Goal: Information Seeking & Learning: Check status

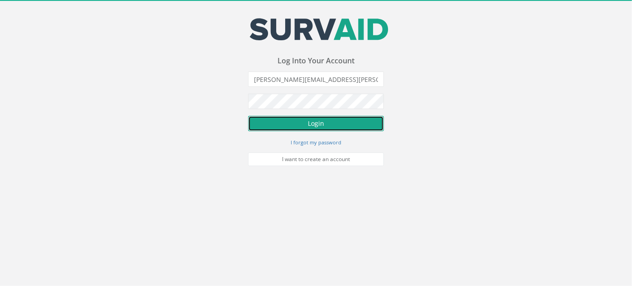
click at [314, 121] on button "Login" at bounding box center [316, 123] width 136 height 15
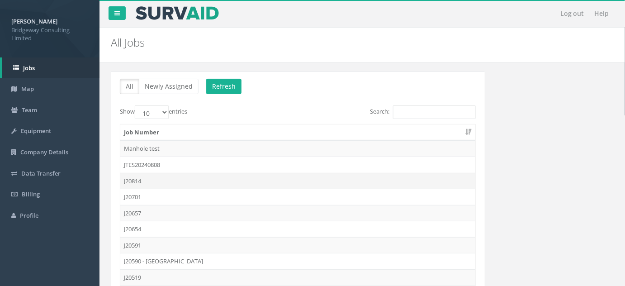
click at [133, 180] on td "J20814" at bounding box center [297, 181] width 355 height 16
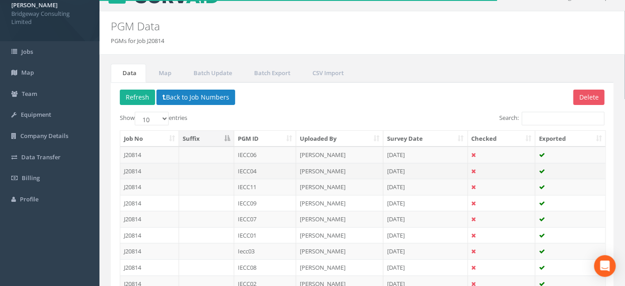
scroll to position [41, 0]
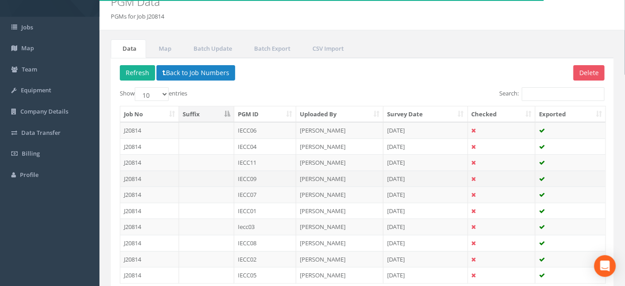
click at [250, 176] on td "IECC09" at bounding box center [265, 179] width 62 height 16
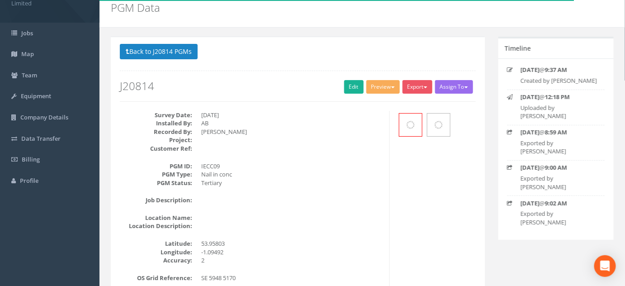
scroll to position [247, 0]
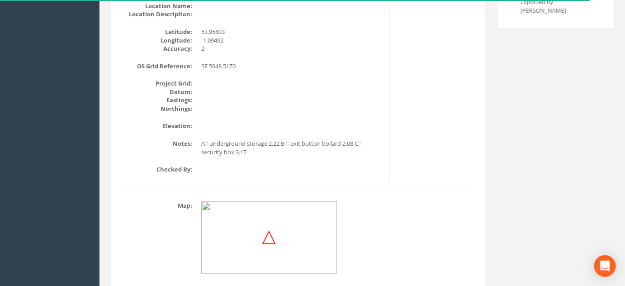
click at [286, 233] on img at bounding box center [269, 237] width 136 height 72
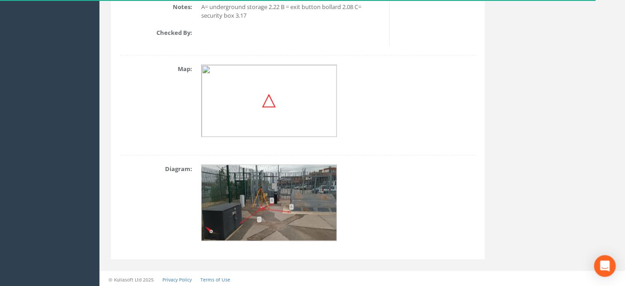
scroll to position [385, 0]
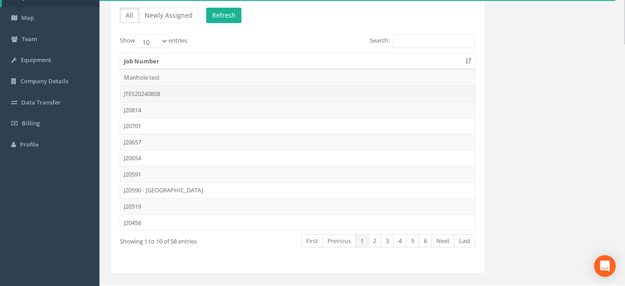
scroll to position [44, 0]
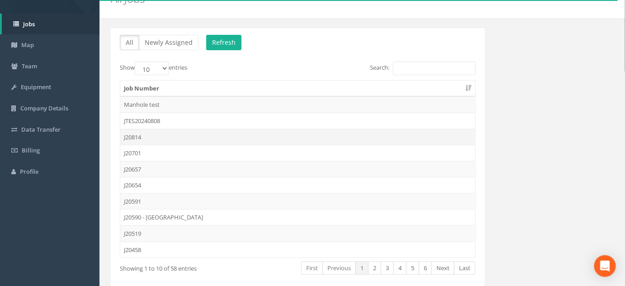
click at [144, 133] on td "J20814" at bounding box center [297, 137] width 355 height 16
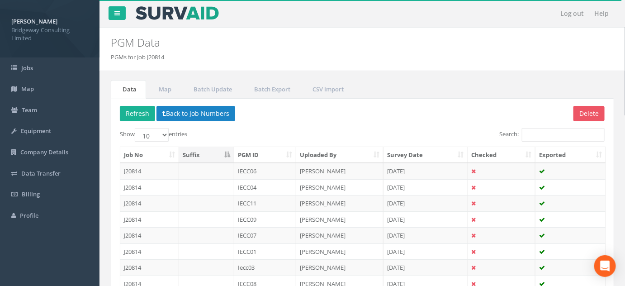
click at [253, 156] on th "PGM ID" at bounding box center [265, 155] width 62 height 16
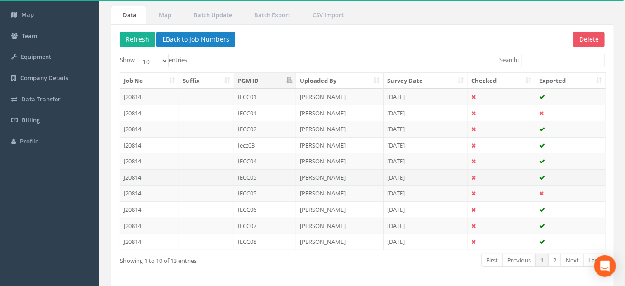
scroll to position [82, 0]
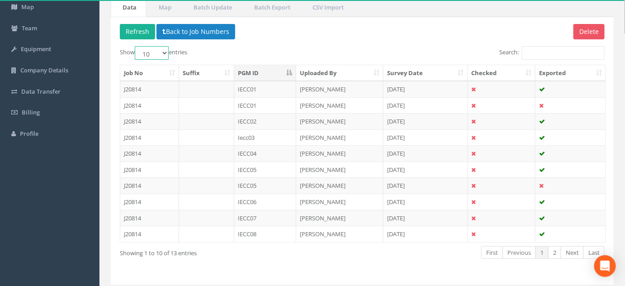
click at [157, 51] on select "10 25 50 100" at bounding box center [152, 53] width 34 height 14
select select "50"
click at [136, 46] on select "10 25 50 100" at bounding box center [152, 53] width 34 height 14
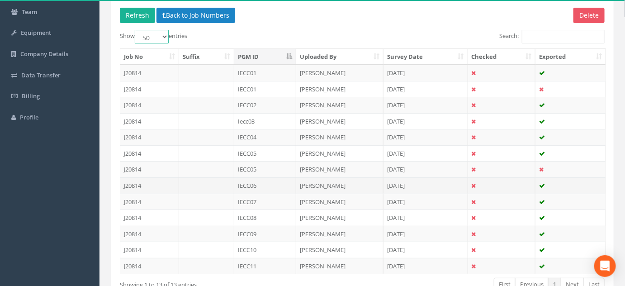
scroll to position [155, 0]
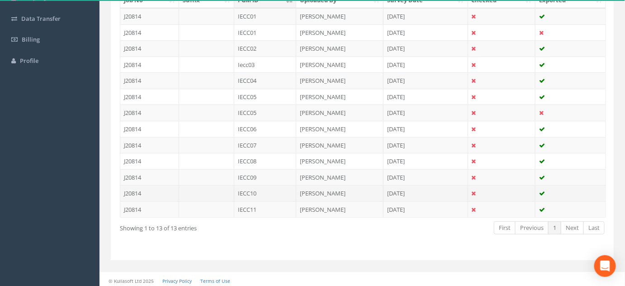
click at [307, 189] on td "[PERSON_NAME]" at bounding box center [339, 193] width 87 height 16
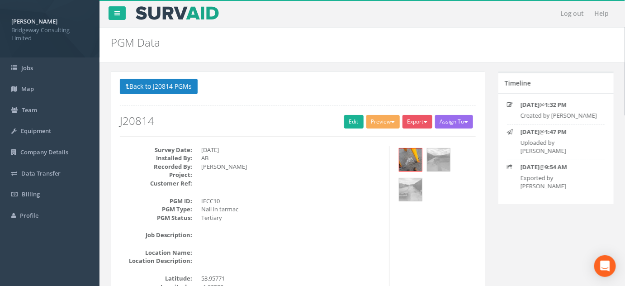
click at [145, 83] on button "Back to J20814 PGMs" at bounding box center [159, 86] width 78 height 15
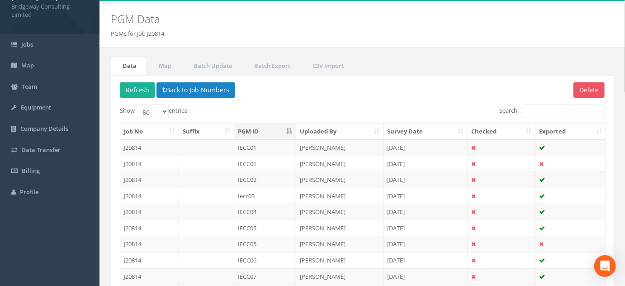
scroll to position [155, 0]
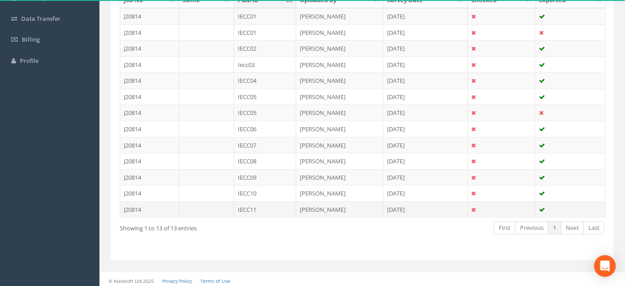
click at [247, 210] on td "IECC11" at bounding box center [265, 209] width 62 height 16
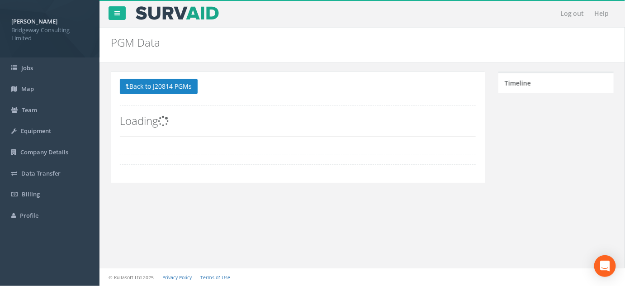
scroll to position [0, 0]
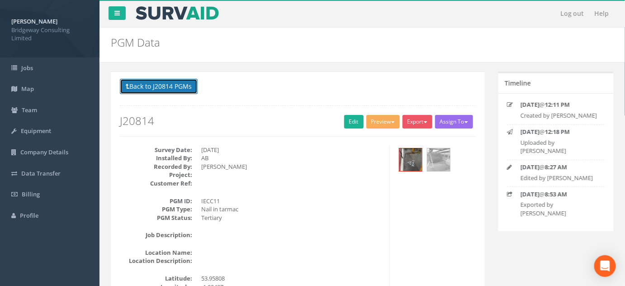
click at [186, 81] on button "Back to J20814 PGMs" at bounding box center [159, 86] width 78 height 15
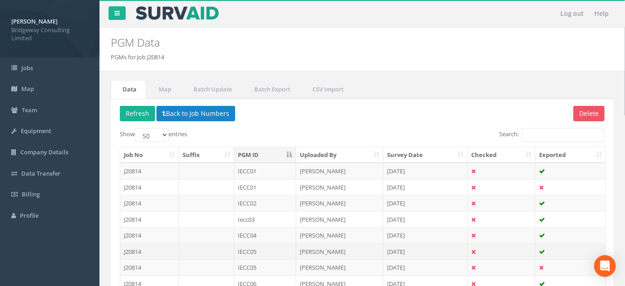
click at [265, 247] on td "IECC05" at bounding box center [265, 251] width 62 height 16
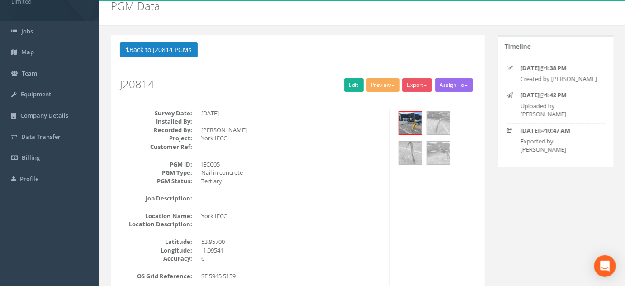
scroll to position [41, 0]
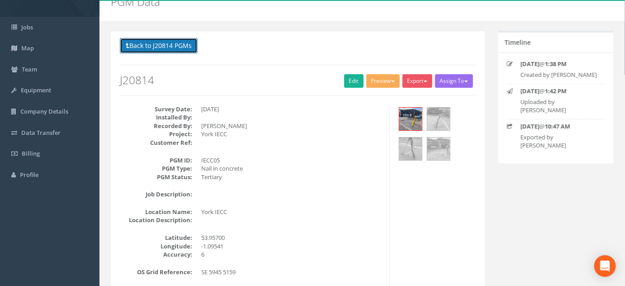
click at [158, 44] on button "Back to J20814 PGMs" at bounding box center [159, 45] width 78 height 15
